Goal: Information Seeking & Learning: Learn about a topic

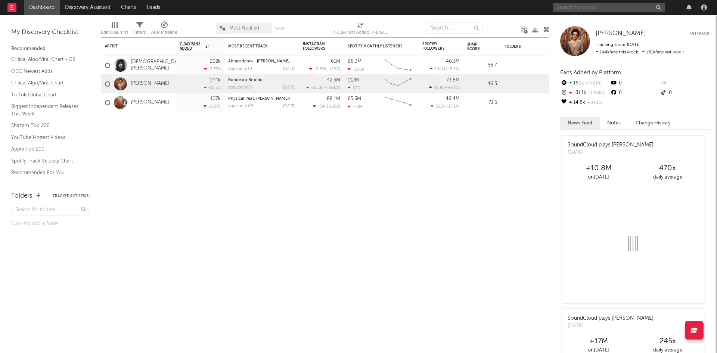
click at [582, 5] on input "text" at bounding box center [608, 7] width 112 height 9
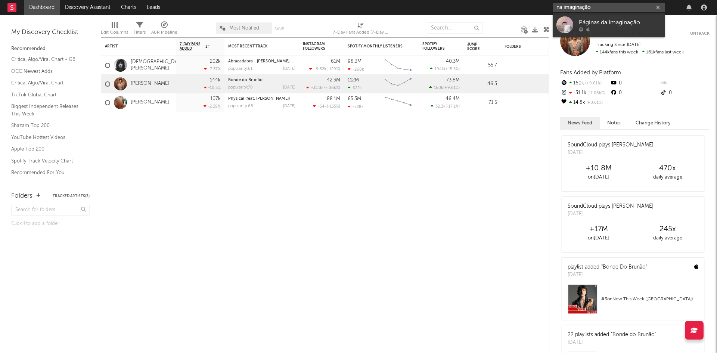
type input "na imaginação"
click at [632, 6] on input "na imaginação" at bounding box center [608, 7] width 112 height 9
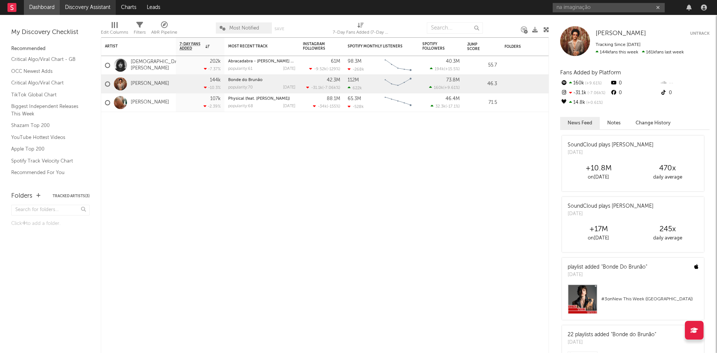
click at [92, 8] on link "Discovery Assistant" at bounding box center [88, 7] width 56 height 15
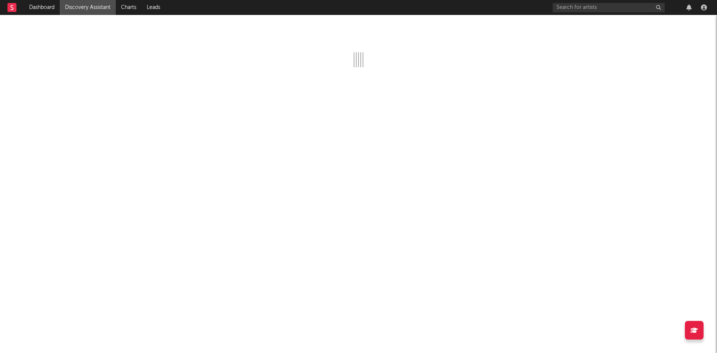
drag, startPoint x: 17, startPoint y: 7, endPoint x: 10, endPoint y: 7, distance: 7.1
click at [16, 7] on div at bounding box center [15, 7] width 16 height 15
click at [7, 7] on rect at bounding box center [11, 7] width 9 height 9
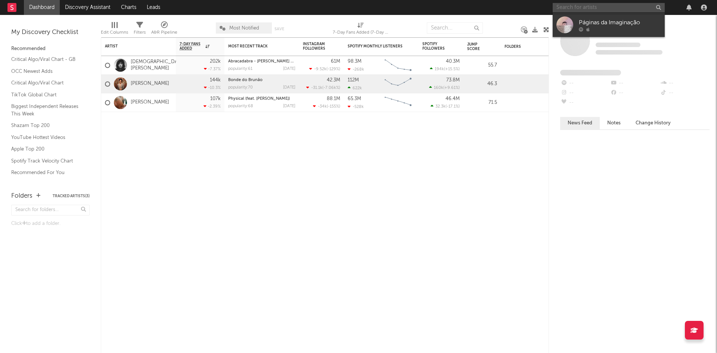
click at [605, 7] on input "text" at bounding box center [608, 7] width 112 height 9
paste input "na imaginação"
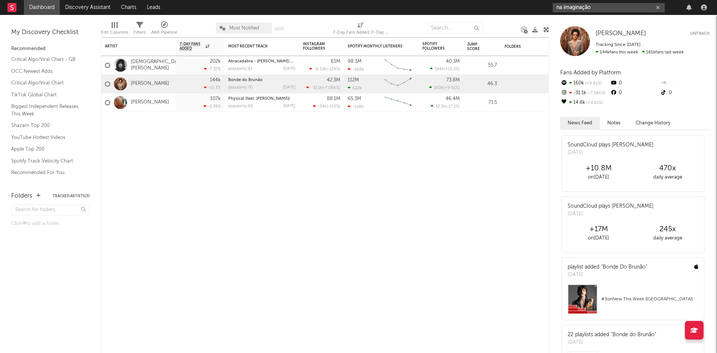
click at [599, 8] on input "na imaginação" at bounding box center [608, 7] width 112 height 9
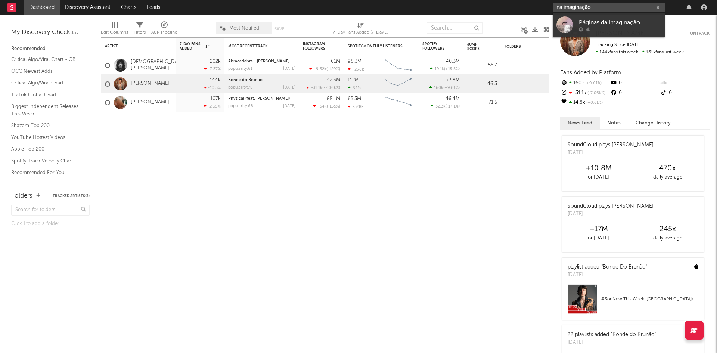
click at [599, 8] on input "na imaginação" at bounding box center [608, 7] width 112 height 9
type input "[PERSON_NAME]"
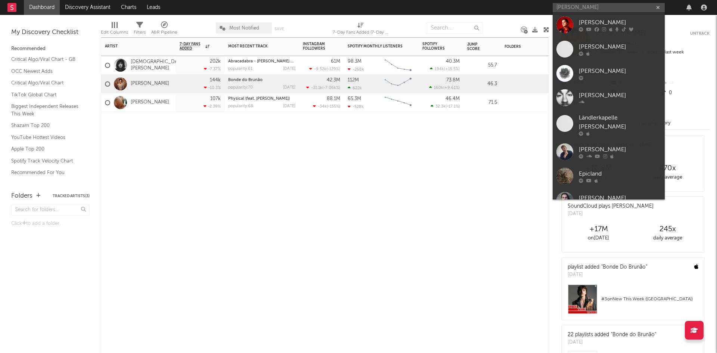
click at [134, 125] on div at bounding box center [138, 123] width 75 height 22
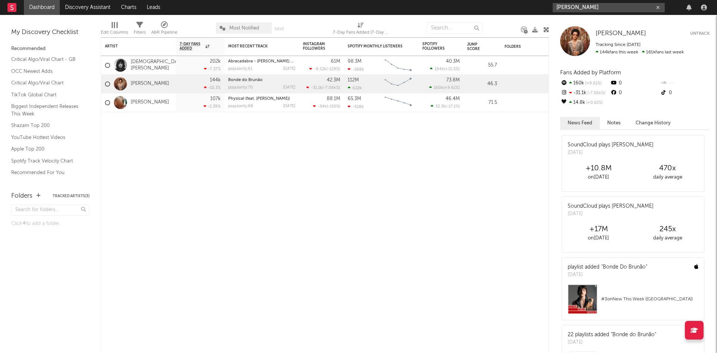
click at [611, 7] on input "[PERSON_NAME]" at bounding box center [608, 7] width 112 height 9
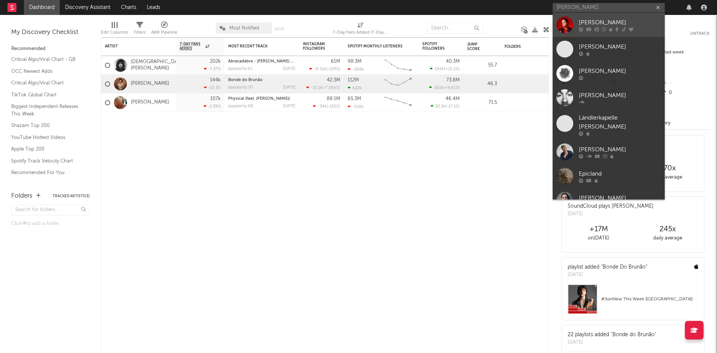
click at [605, 33] on link "[PERSON_NAME]" at bounding box center [608, 25] width 112 height 24
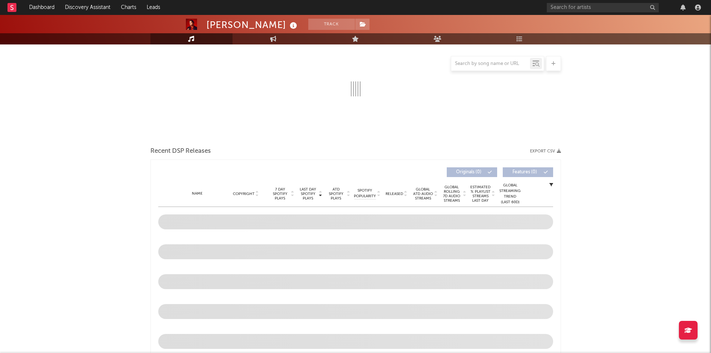
scroll to position [137, 0]
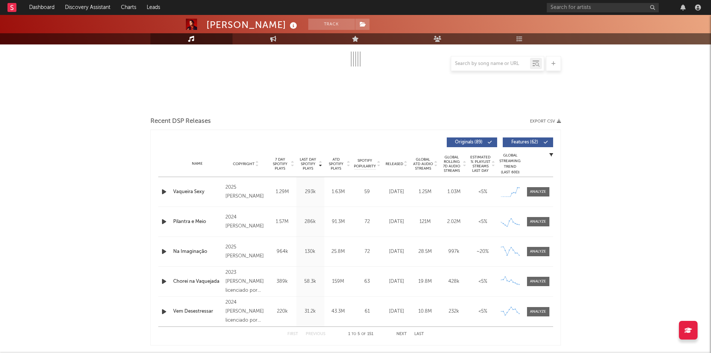
select select "6m"
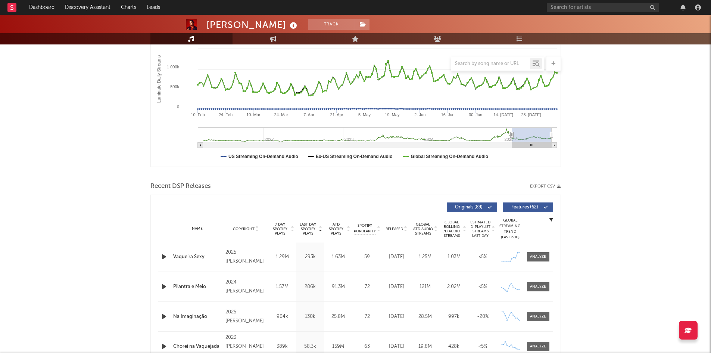
scroll to position [283, 0]
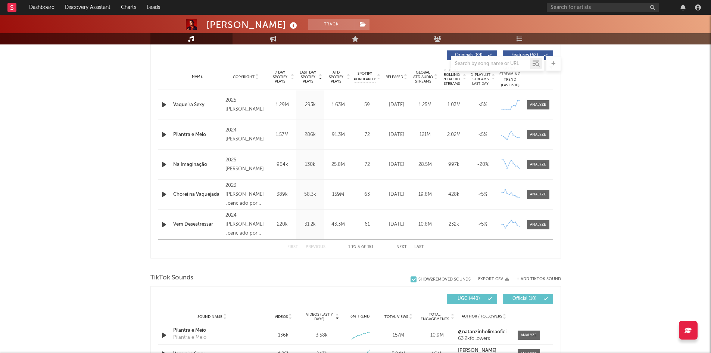
click at [197, 165] on div "Na Imaginação" at bounding box center [197, 164] width 49 height 7
click at [533, 166] on div at bounding box center [538, 165] width 16 height 6
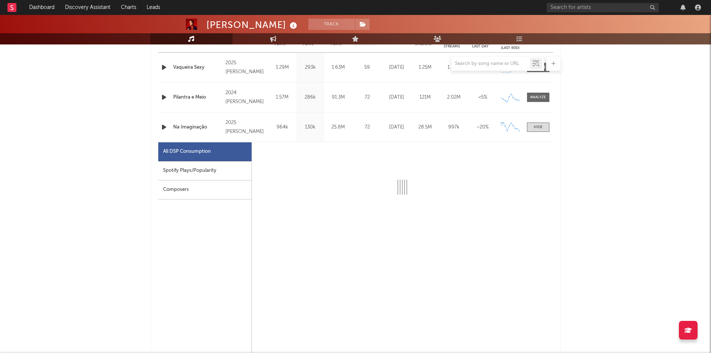
select select "1w"
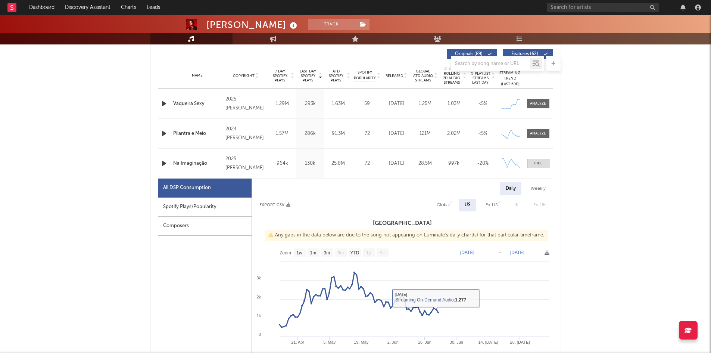
scroll to position [246, 0]
